Goal: Task Accomplishment & Management: Use online tool/utility

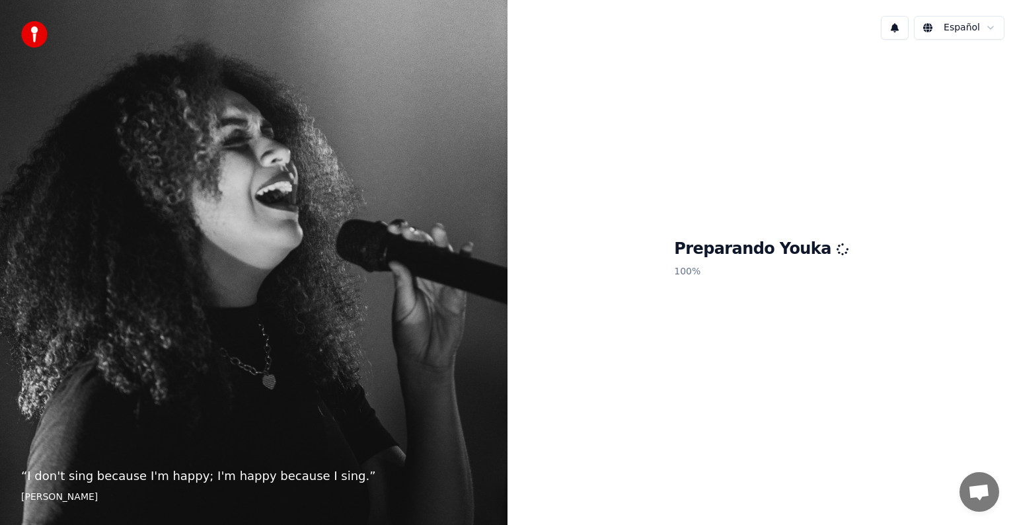
scroll to position [59, 0]
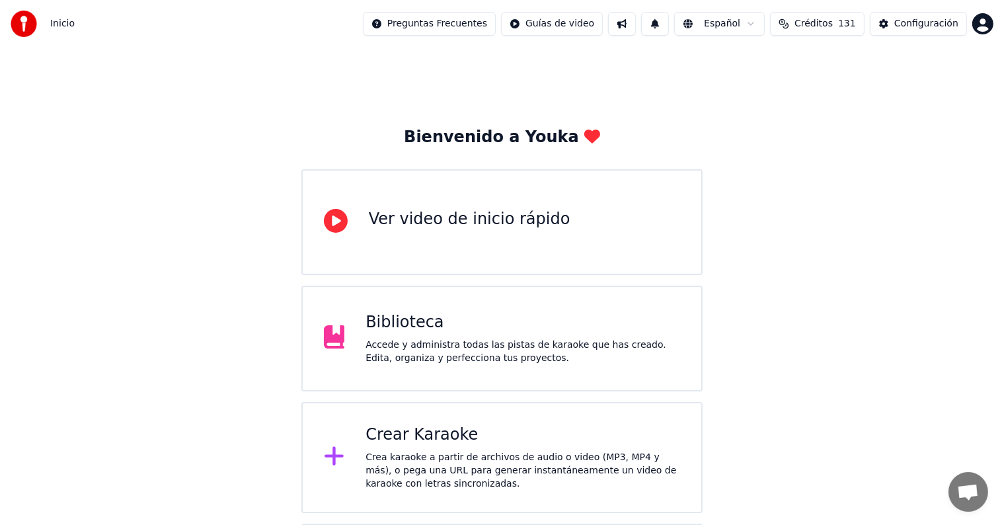
click at [491, 446] on div "Crear Karaoke Crea karaoke a partir de archivos de audio o video (MP3, MP4 y má…" at bounding box center [522, 457] width 314 height 66
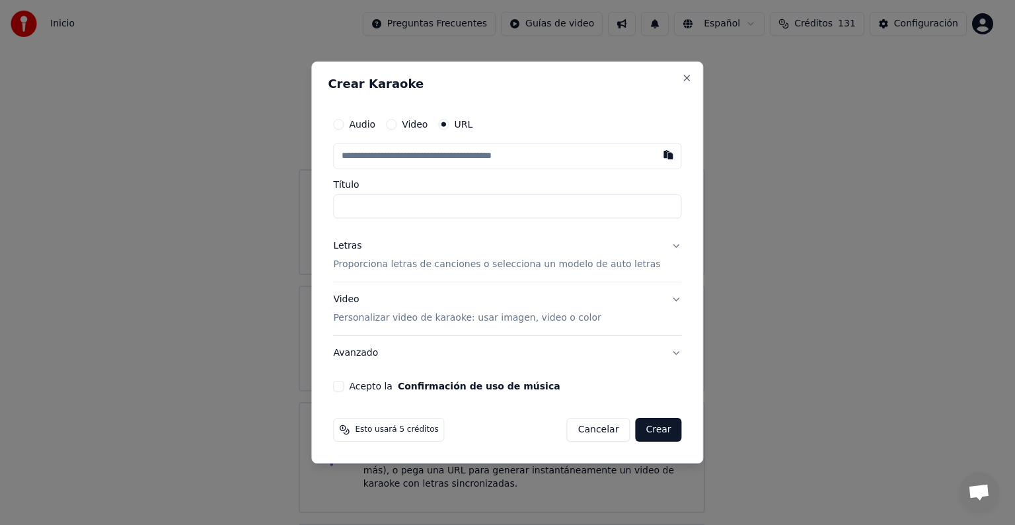
click at [396, 124] on button "Video" at bounding box center [391, 124] width 11 height 11
click at [394, 159] on div "Seleccionar archivo" at bounding box center [390, 156] width 112 height 24
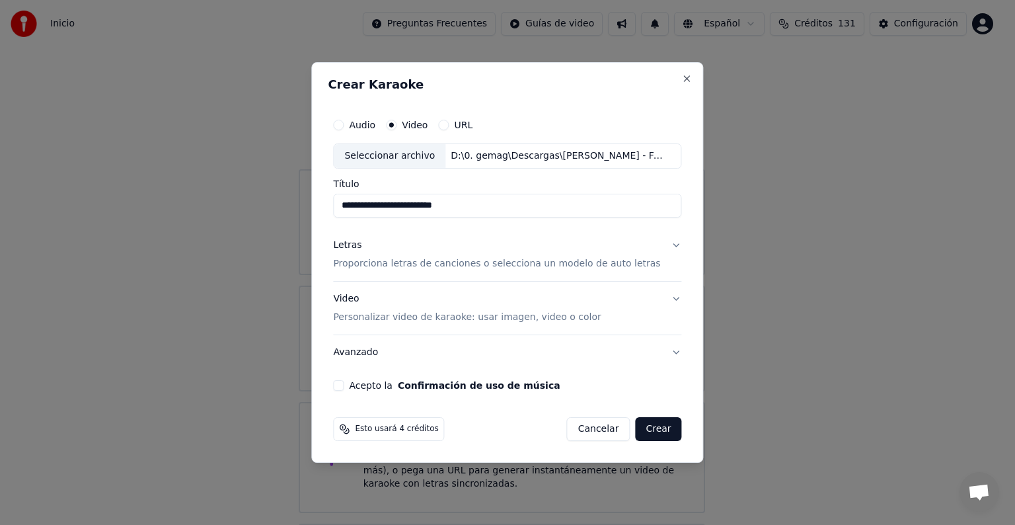
type input "**********"
click at [429, 209] on input "**********" at bounding box center [507, 206] width 348 height 24
click at [408, 262] on p "Proporciona letras de canciones o selecciona un modelo de auto letras" at bounding box center [496, 263] width 327 height 13
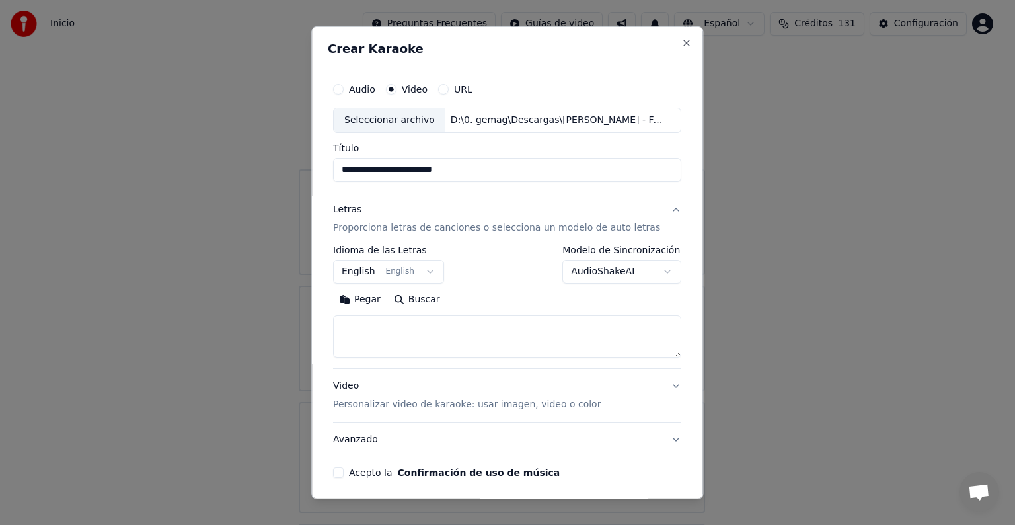
click at [352, 268] on button "English English" at bounding box center [388, 272] width 111 height 24
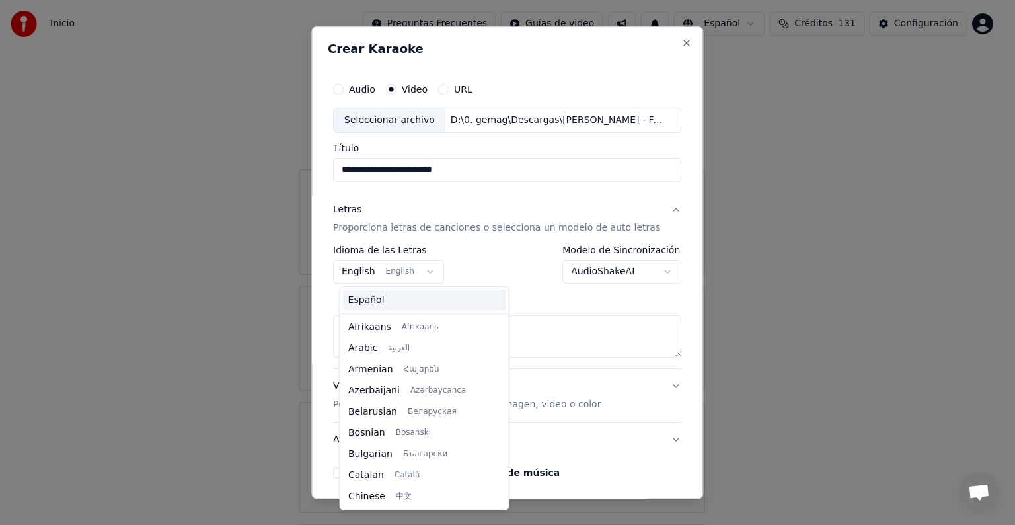
scroll to position [106, 0]
select select "**"
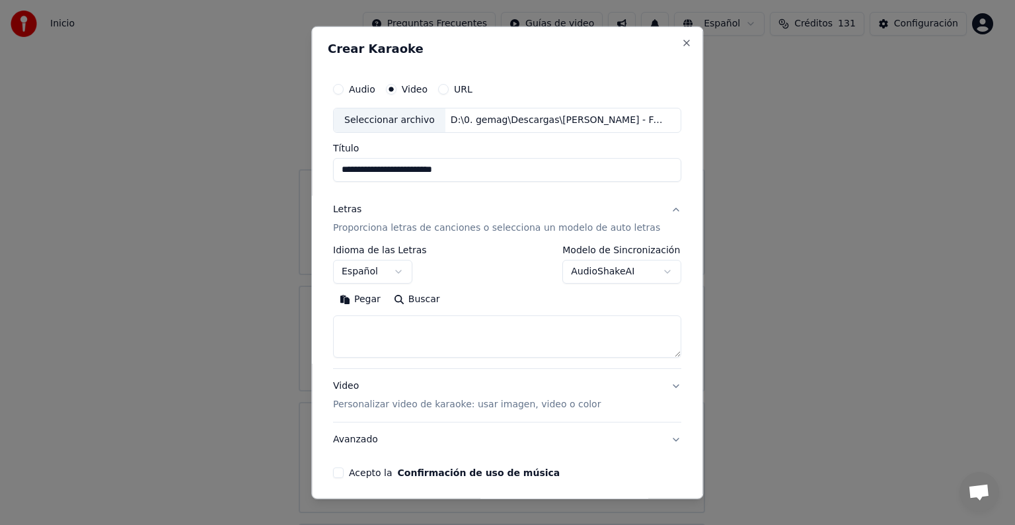
click at [377, 328] on textarea at bounding box center [507, 336] width 348 height 42
paste textarea "**********"
type textarea "**********"
click at [344, 473] on button "Acepto la Confirmación de uso de música" at bounding box center [338, 472] width 11 height 11
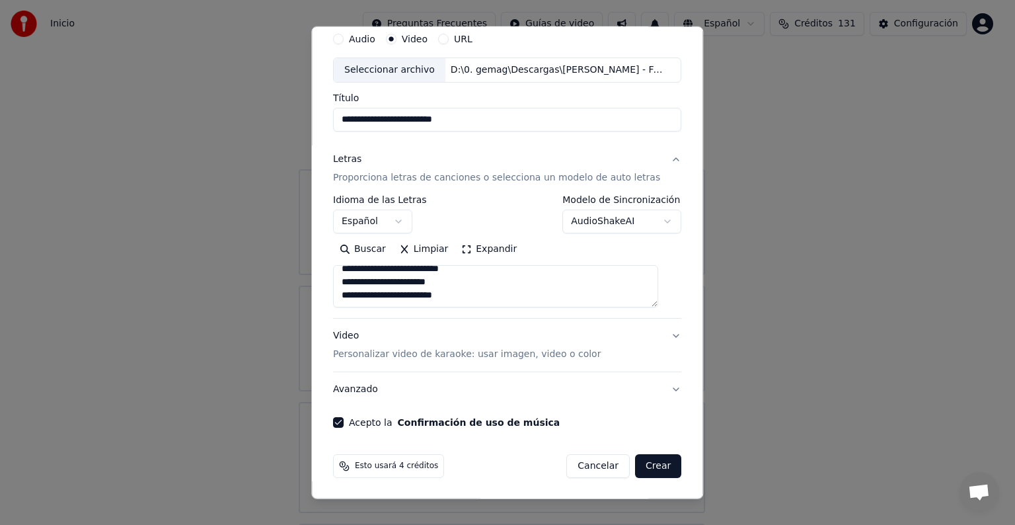
scroll to position [51, 0]
click at [642, 461] on button "Crear" at bounding box center [658, 465] width 46 height 24
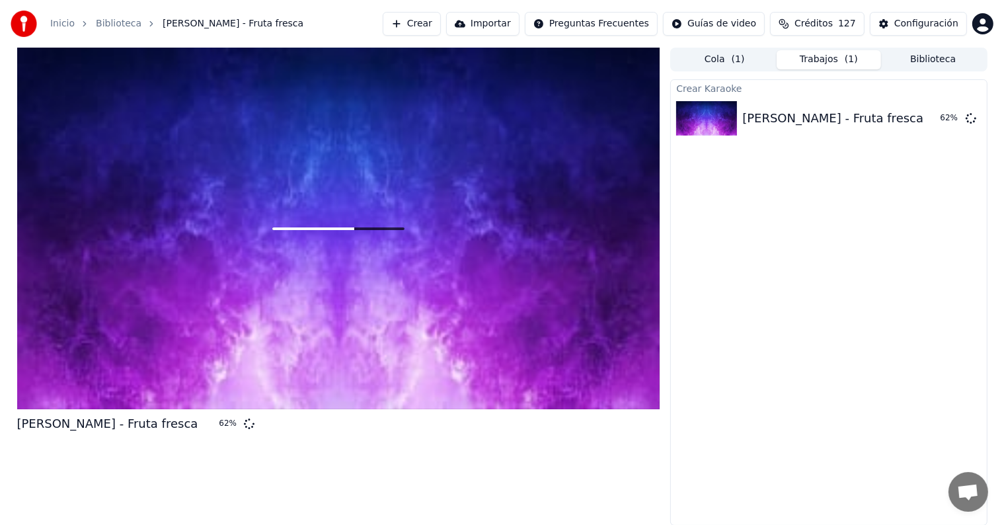
click at [402, 18] on button "Crear" at bounding box center [412, 24] width 58 height 24
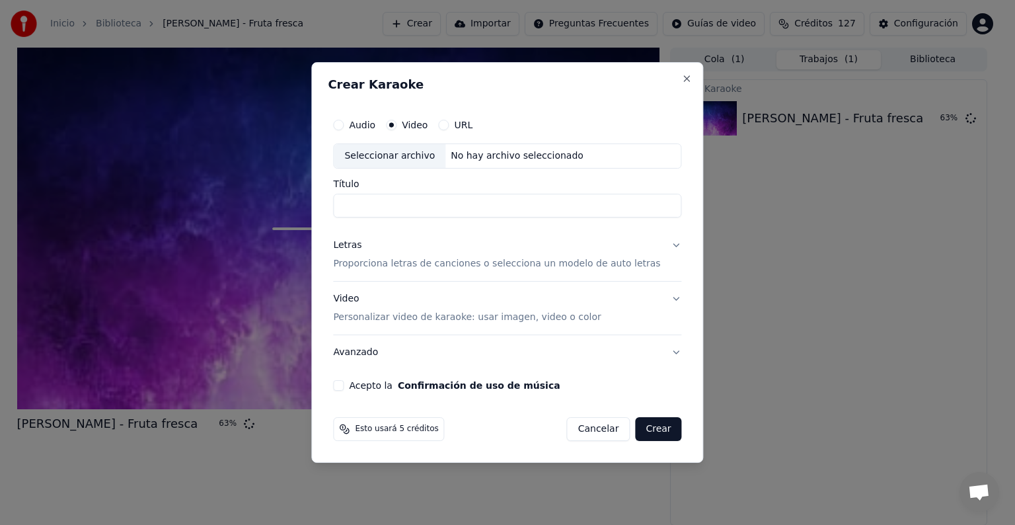
click at [392, 146] on div "Seleccionar archivo" at bounding box center [390, 156] width 112 height 24
click at [393, 202] on input "Título" at bounding box center [507, 206] width 348 height 24
type input "**********"
click at [449, 262] on p "Proporciona letras de canciones o selecciona un modelo de auto letras" at bounding box center [496, 263] width 327 height 13
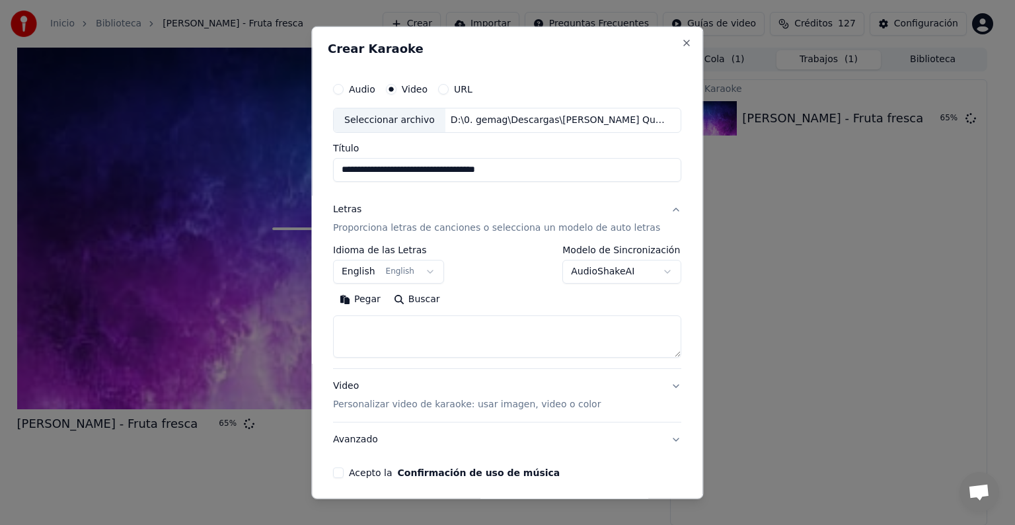
click at [365, 270] on button "English English" at bounding box center [388, 272] width 111 height 24
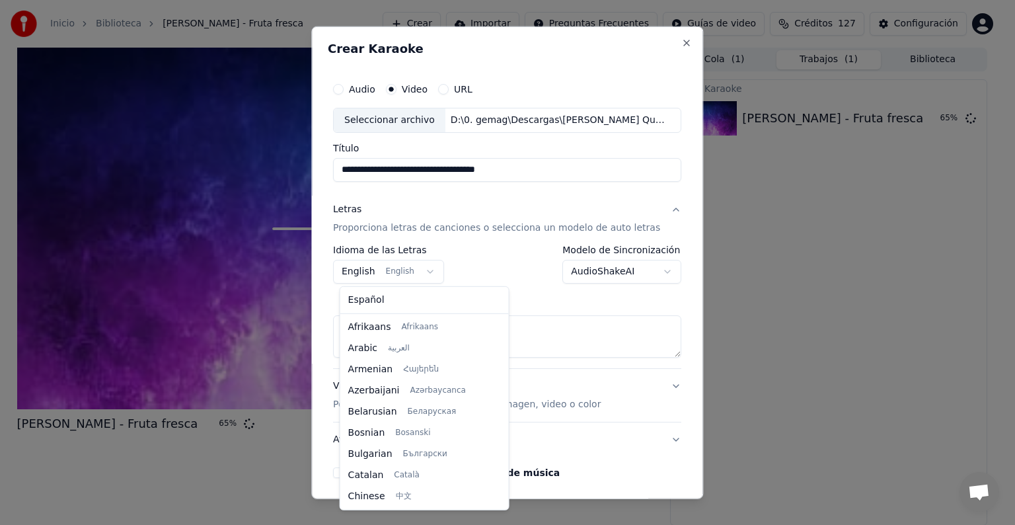
scroll to position [106, 0]
select select "**"
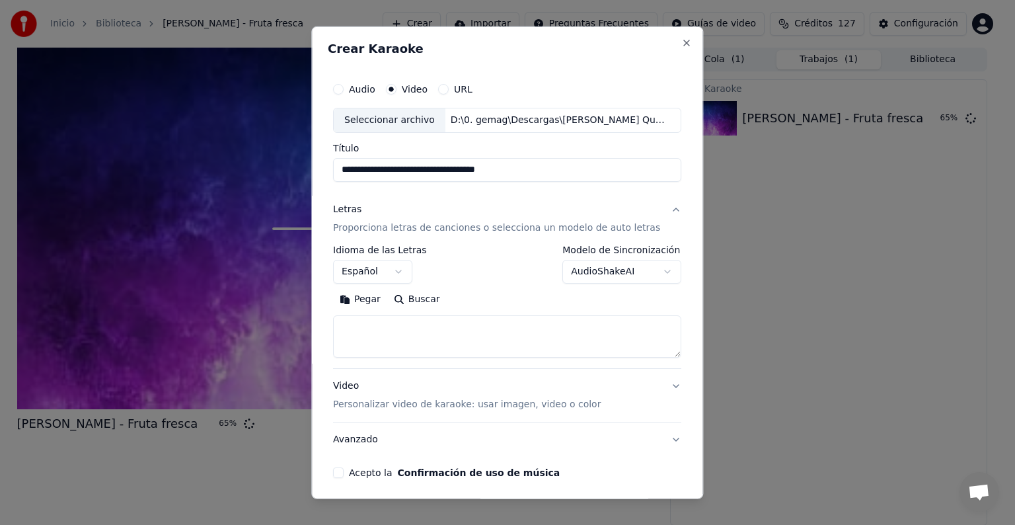
click at [383, 332] on textarea at bounding box center [507, 336] width 348 height 42
paste textarea "**********"
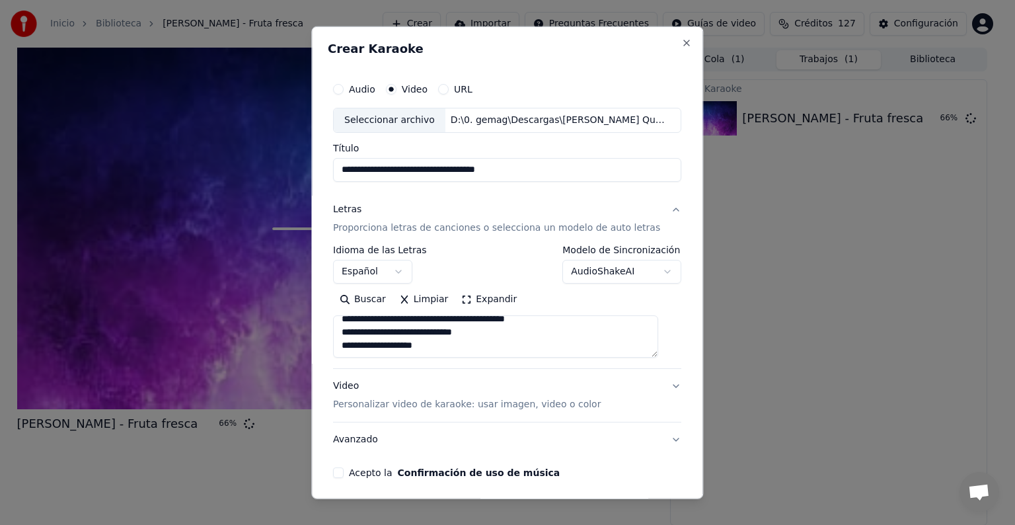
scroll to position [51, 0]
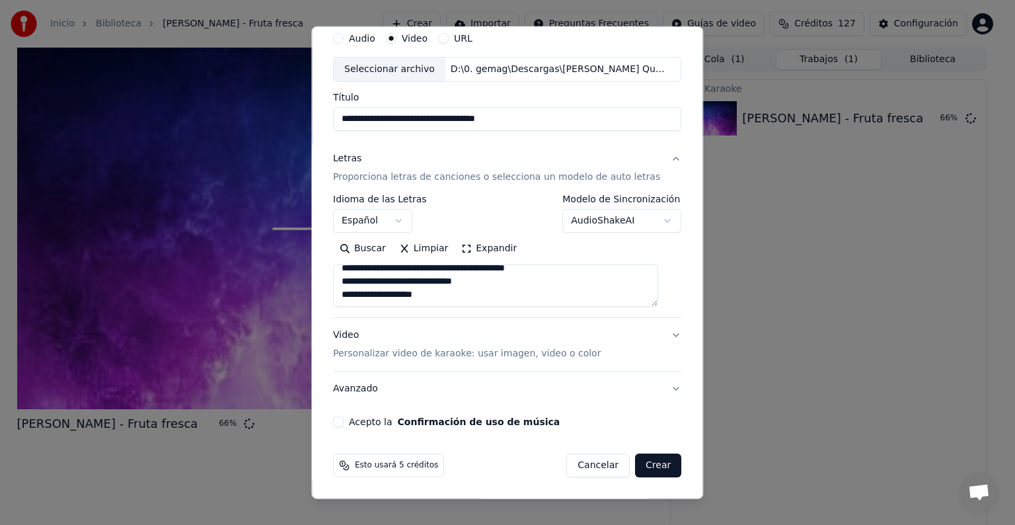
type textarea "**********"
click at [344, 419] on button "Acepto la Confirmación de uso de música" at bounding box center [338, 421] width 11 height 11
click at [635, 463] on button "Crear" at bounding box center [658, 465] width 46 height 24
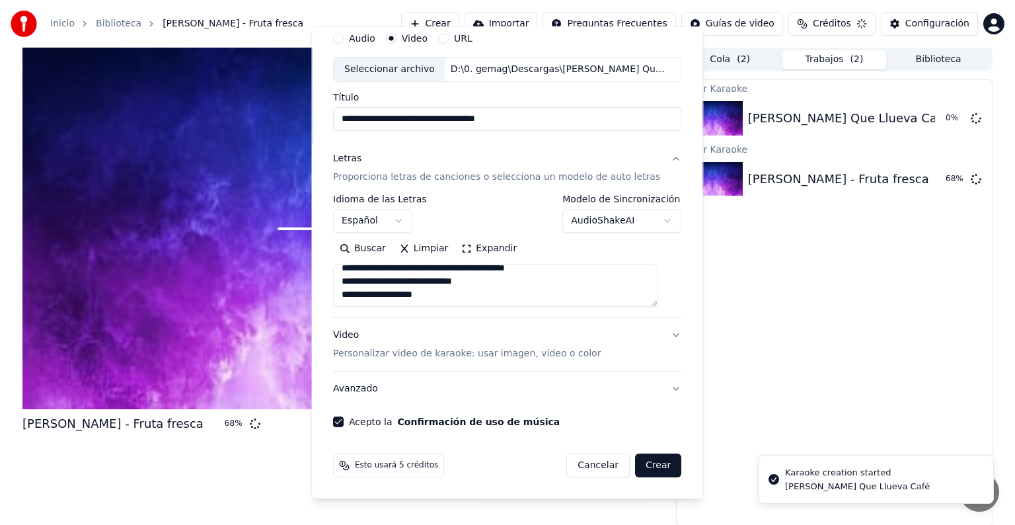
select select
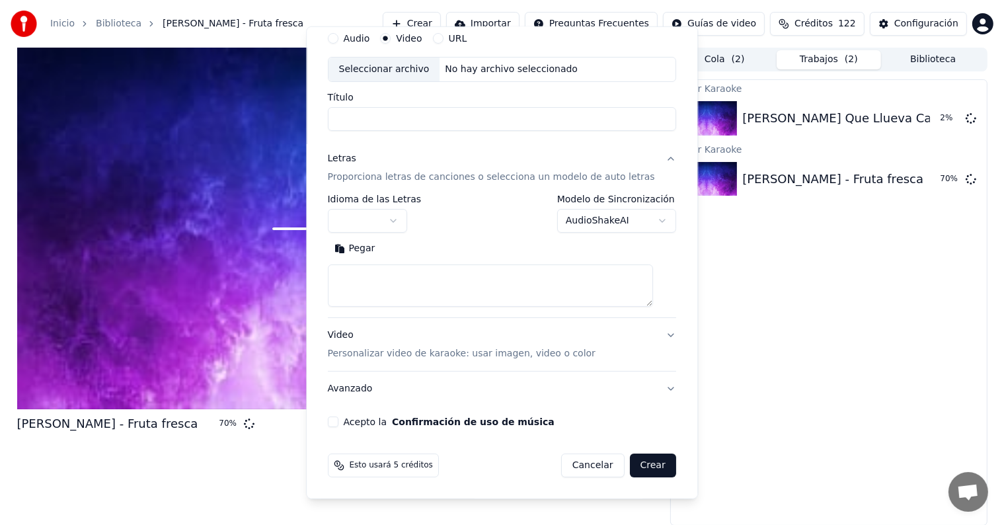
scroll to position [0, 0]
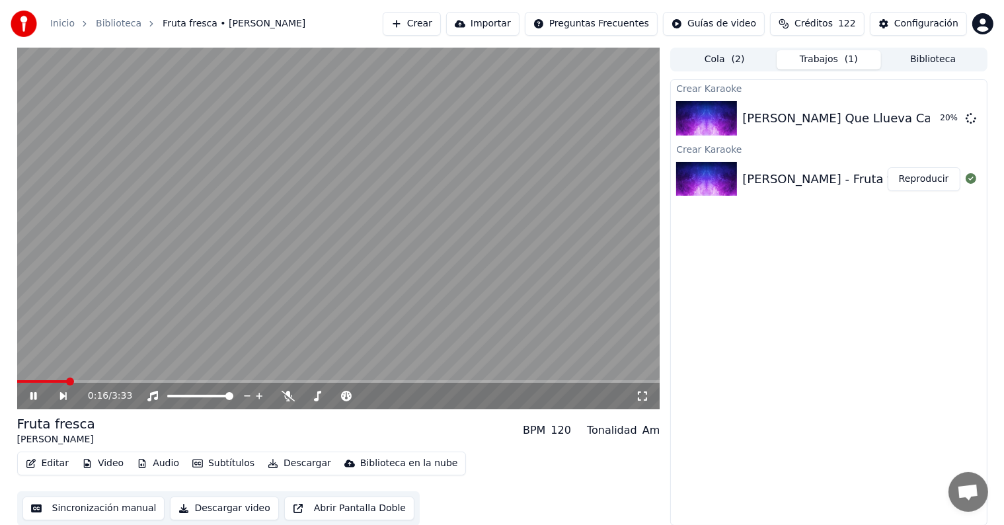
click at [932, 180] on button "Reproducir" at bounding box center [923, 179] width 73 height 24
click at [285, 394] on icon at bounding box center [287, 395] width 13 height 11
drag, startPoint x: 79, startPoint y: 379, endPoint x: 0, endPoint y: 377, distance: 79.3
click at [0, 377] on div "0:22 / 3:33 Fruta fresca [PERSON_NAME] BPM 120 Tonalidad Am Editar Video Audio …" at bounding box center [502, 287] width 1004 height 478
click at [17, 381] on span at bounding box center [17, 381] width 0 height 3
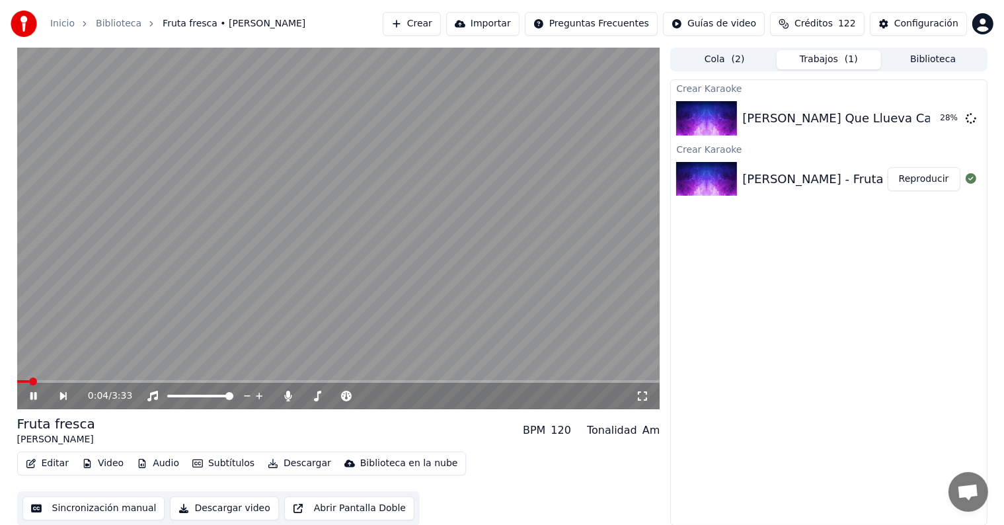
click at [322, 281] on video at bounding box center [338, 228] width 643 height 361
click at [836, 19] on button "Créditos 122" at bounding box center [817, 24] width 94 height 24
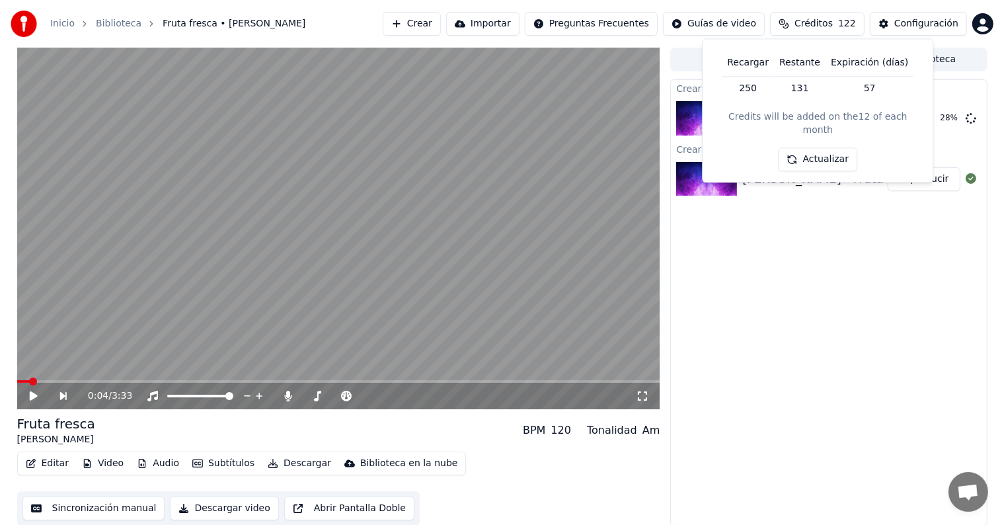
click at [836, 19] on button "Créditos 122" at bounding box center [817, 24] width 94 height 24
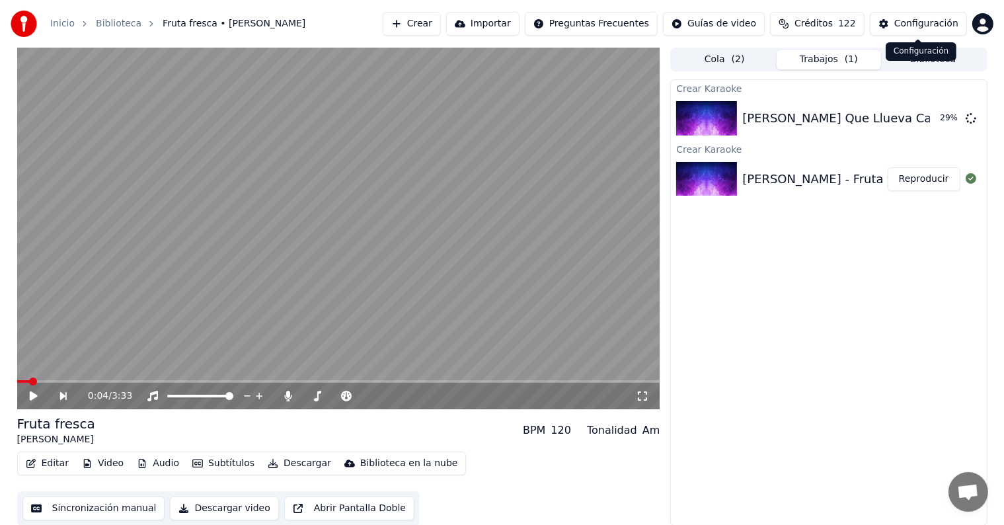
click at [895, 26] on button "Configuración" at bounding box center [917, 24] width 97 height 24
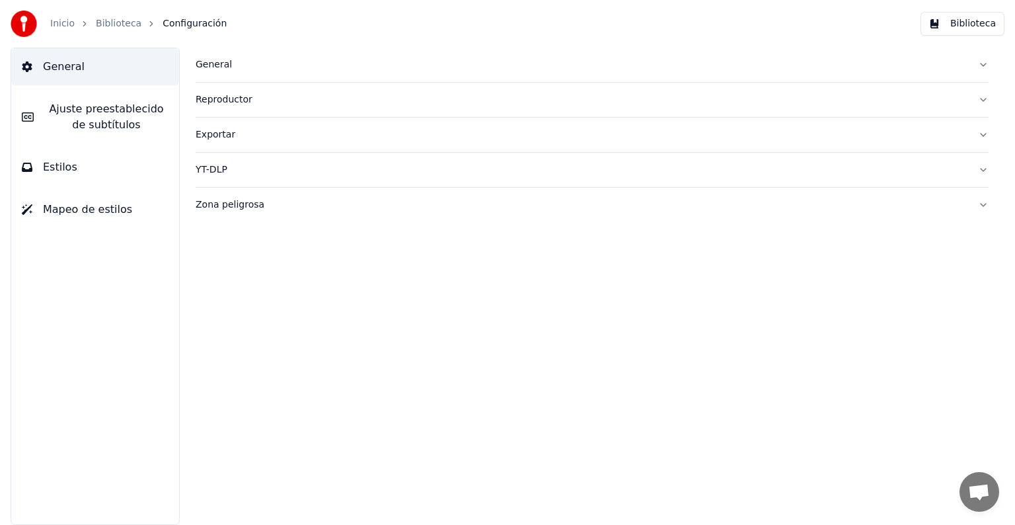
click at [71, 114] on span "Ajuste preestablecido de subtítulos" at bounding box center [106, 117] width 124 height 32
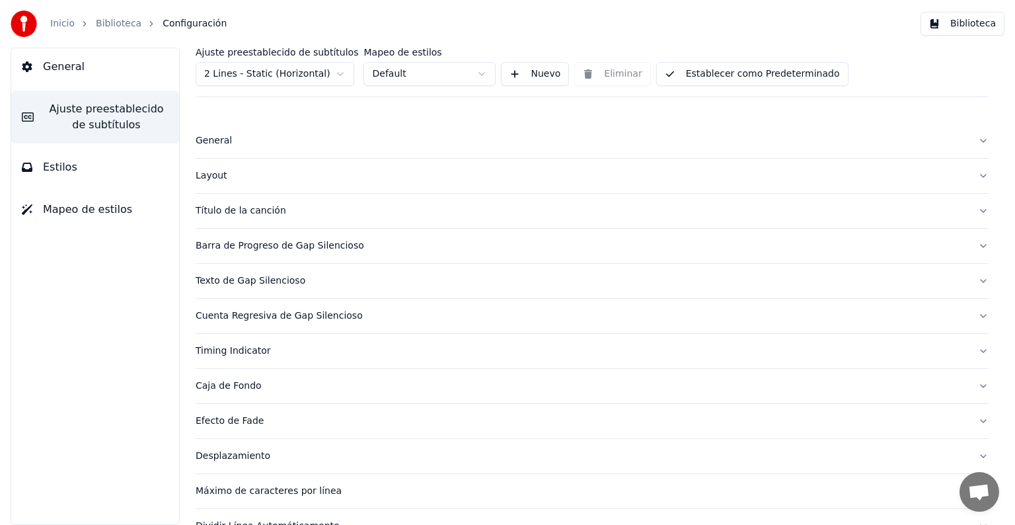
click at [212, 209] on div "Título de la canción" at bounding box center [582, 210] width 772 height 13
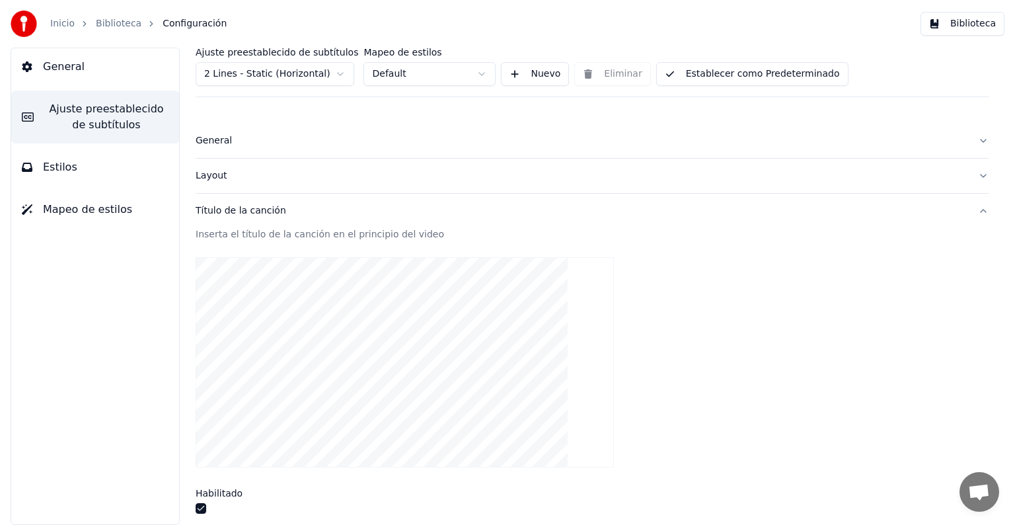
click at [204, 503] on button "button" at bounding box center [201, 508] width 11 height 11
click at [107, 24] on link "Biblioteca" at bounding box center [119, 23] width 46 height 13
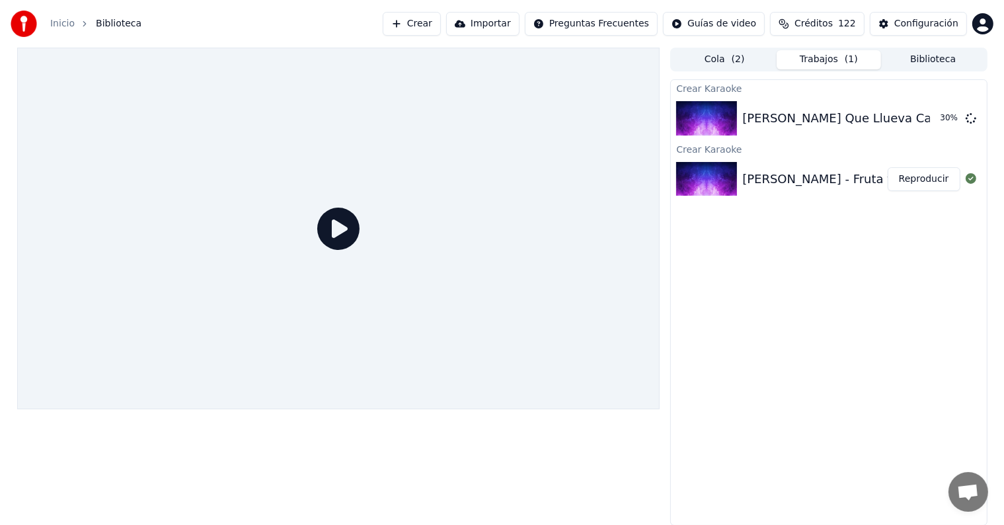
click at [913, 172] on button "Reproducir" at bounding box center [923, 179] width 73 height 24
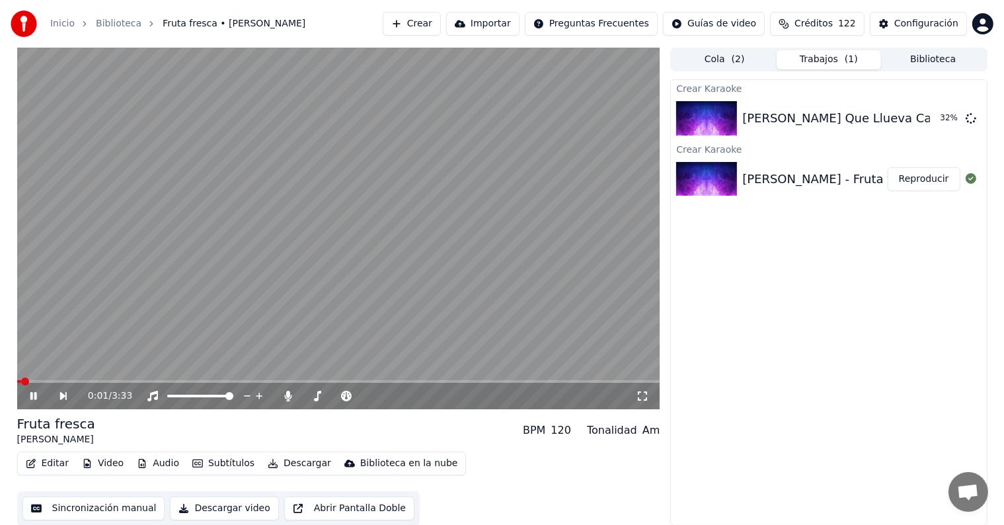
click at [65, 379] on video at bounding box center [338, 228] width 643 height 361
click at [36, 392] on icon at bounding box center [43, 395] width 30 height 11
click at [237, 385] on span at bounding box center [233, 381] width 8 height 8
click at [281, 464] on button "Descargar" at bounding box center [299, 463] width 74 height 18
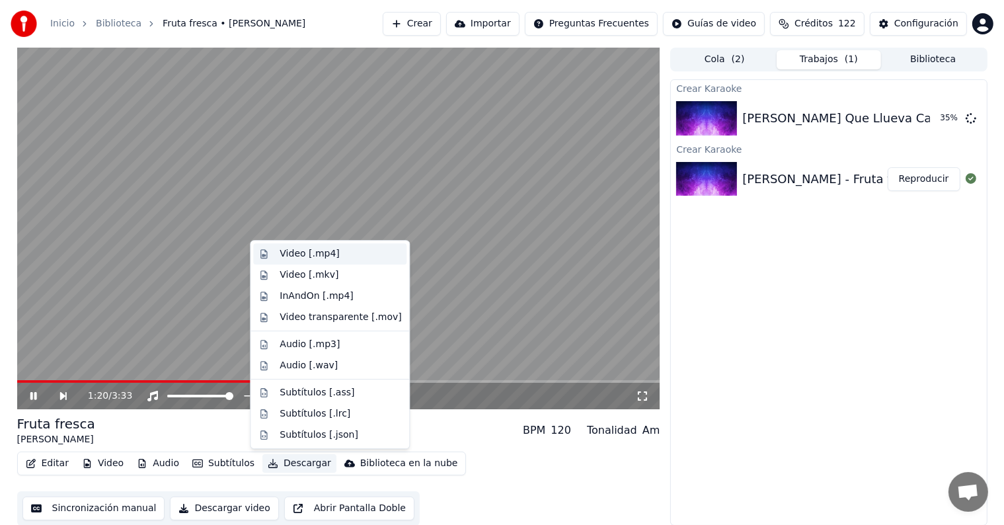
click at [307, 253] on div "Video [.mp4]" at bounding box center [308, 253] width 59 height 13
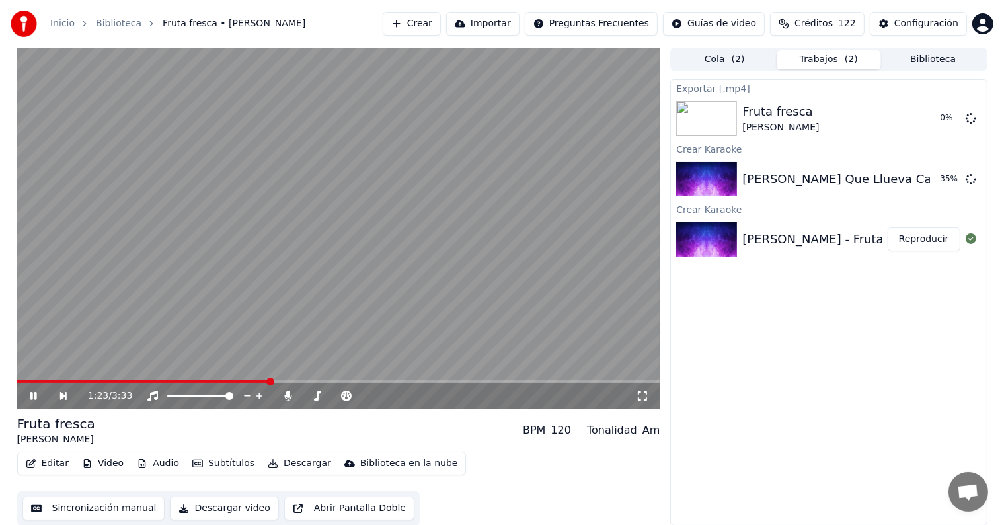
click at [480, 200] on video at bounding box center [338, 228] width 643 height 361
